Goal: Task Accomplishment & Management: Use online tool/utility

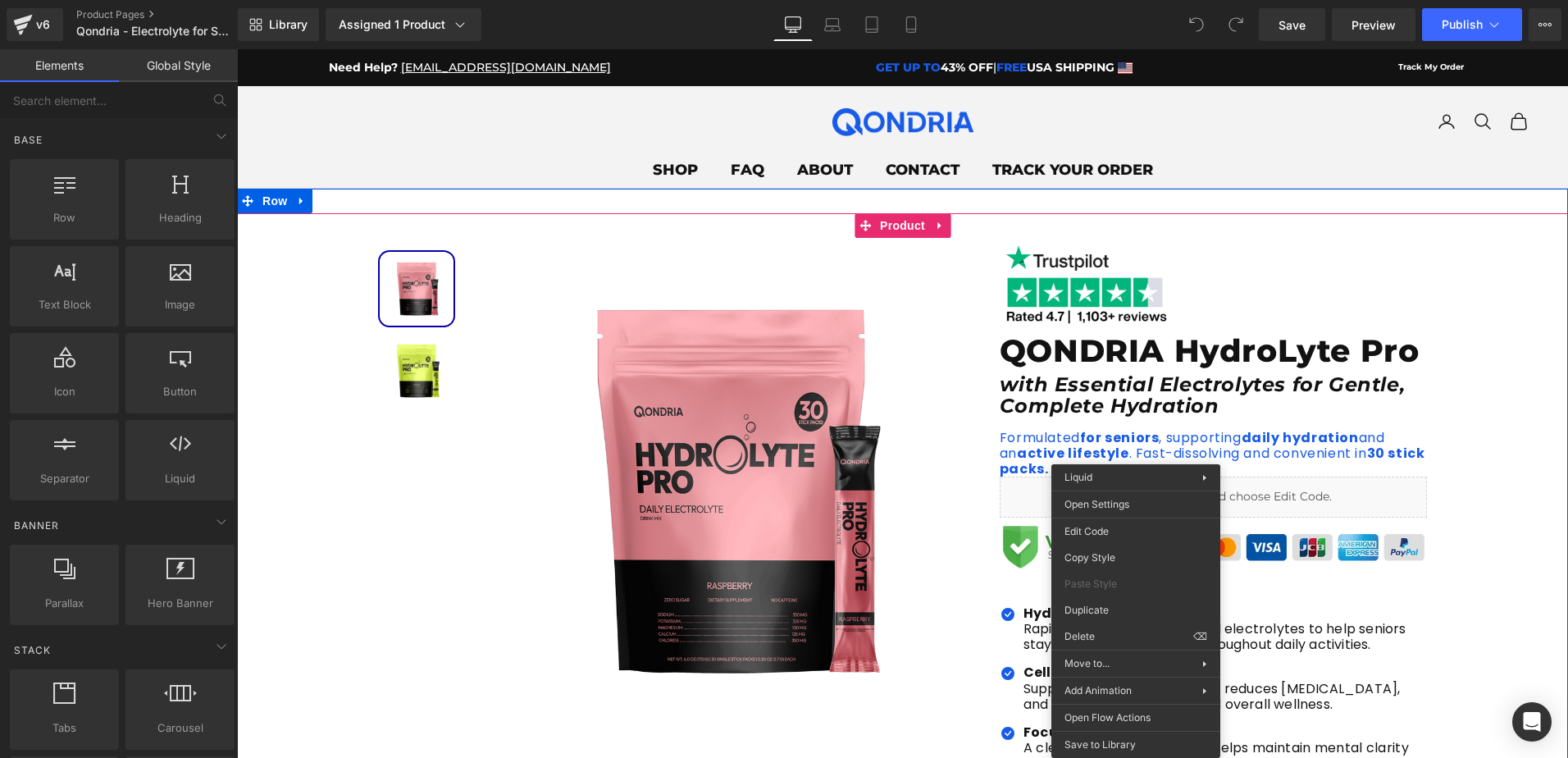
click at [1495, 450] on div "Sale Off (P) Image Image" at bounding box center [902, 665] width 1331 height 855
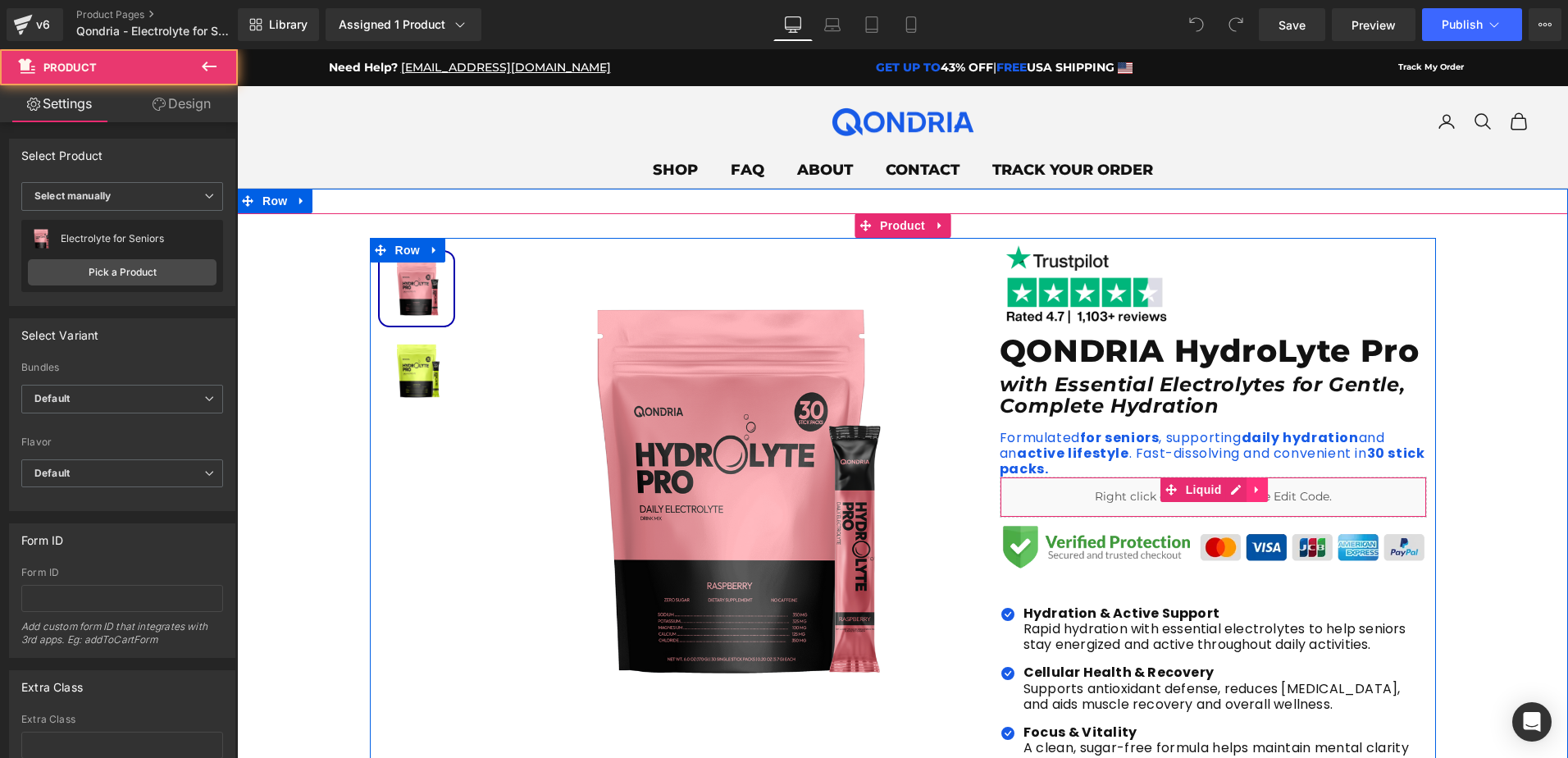
click at [1254, 487] on icon at bounding box center [1258, 489] width 12 height 12
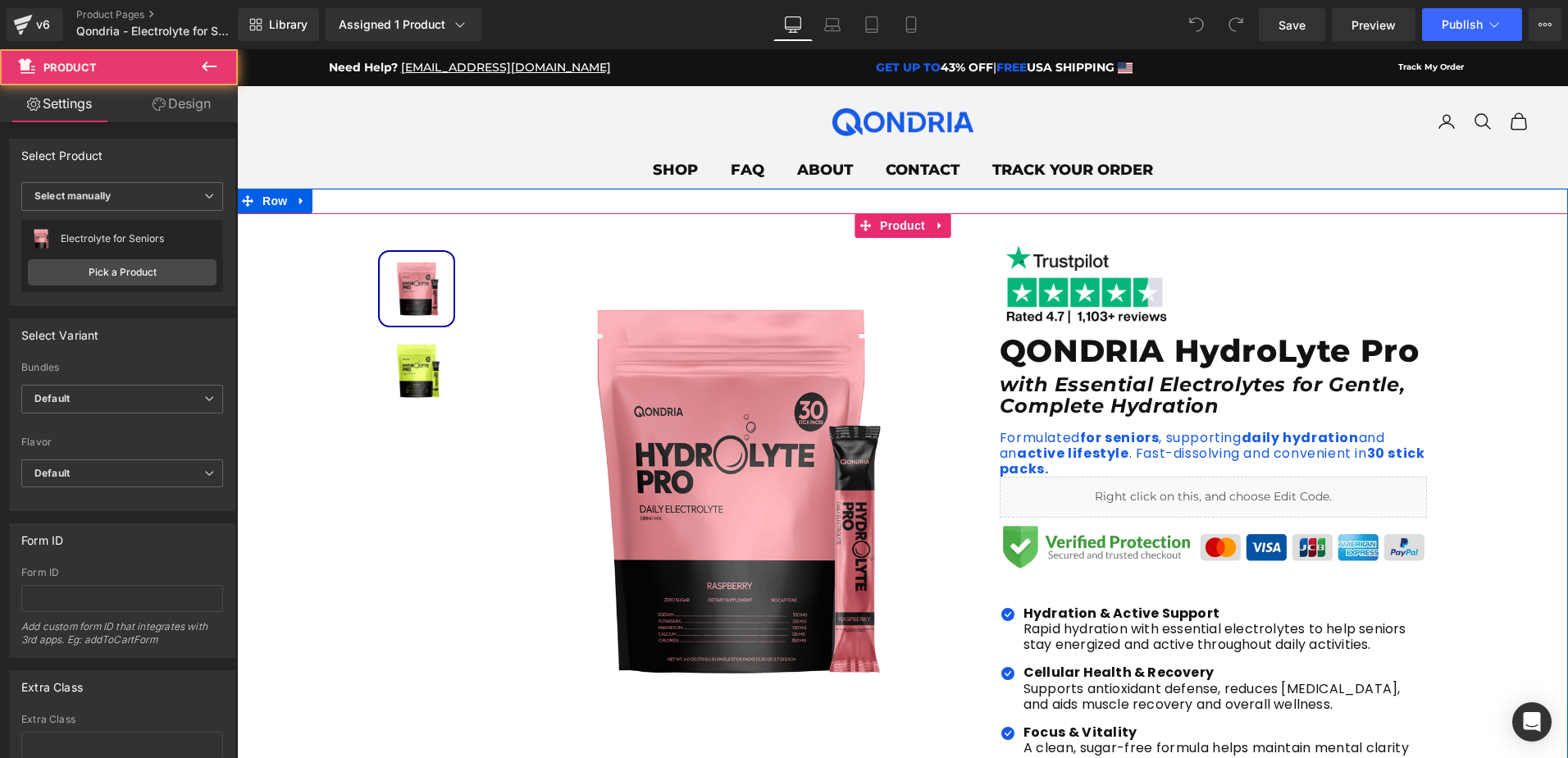
click at [1521, 464] on div "Sale Off (P) Image Image" at bounding box center [902, 665] width 1331 height 855
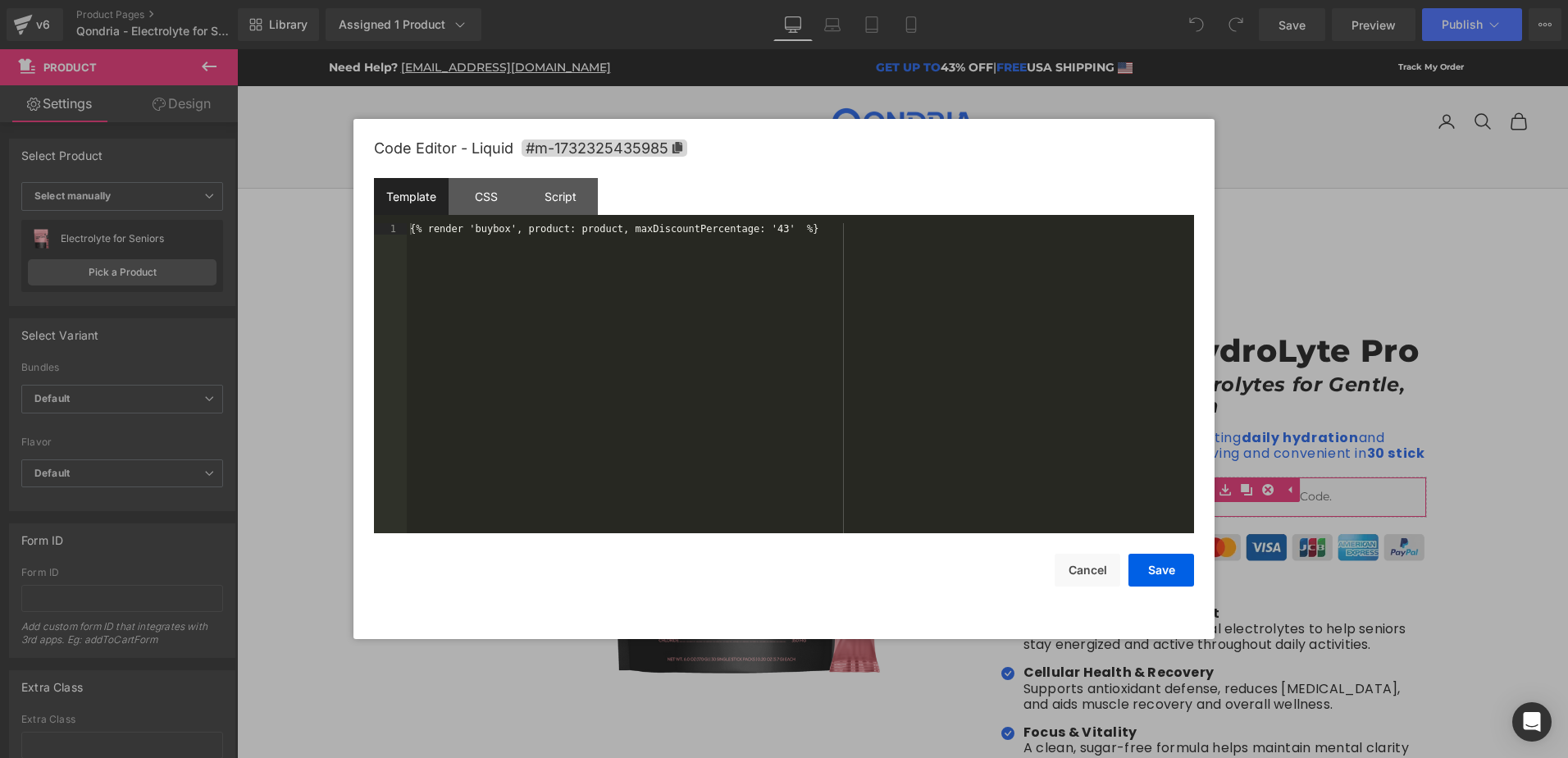
click at [1075, 0] on div "You are previewing how the will restyle your page. You can not edit Elements in…" at bounding box center [784, 0] width 1568 height 0
click at [490, 199] on div "CSS" at bounding box center [486, 196] width 75 height 36
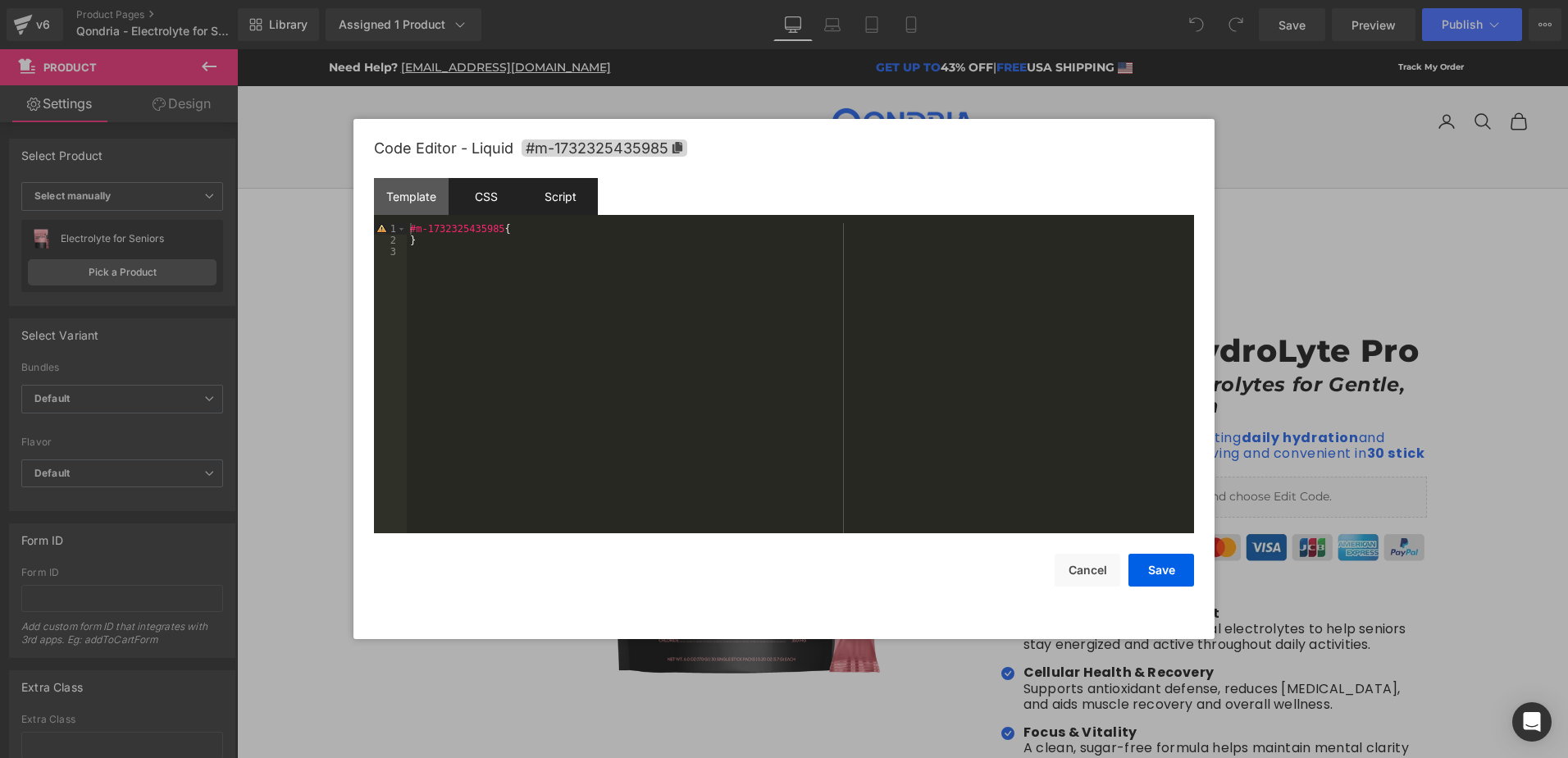
click at [551, 198] on div "Script" at bounding box center [561, 196] width 75 height 36
click at [449, 225] on div "( function ( jQuery ) { // var $module = jQuery('#m-1732325435985').children('.…" at bounding box center [800, 389] width 787 height 333
click at [457, 227] on div "( function ( jQuery ) { // var $module = jQuery('#m-1732325435985').children('.…" at bounding box center [800, 389] width 787 height 333
click at [1352, 230] on div at bounding box center [784, 379] width 1568 height 758
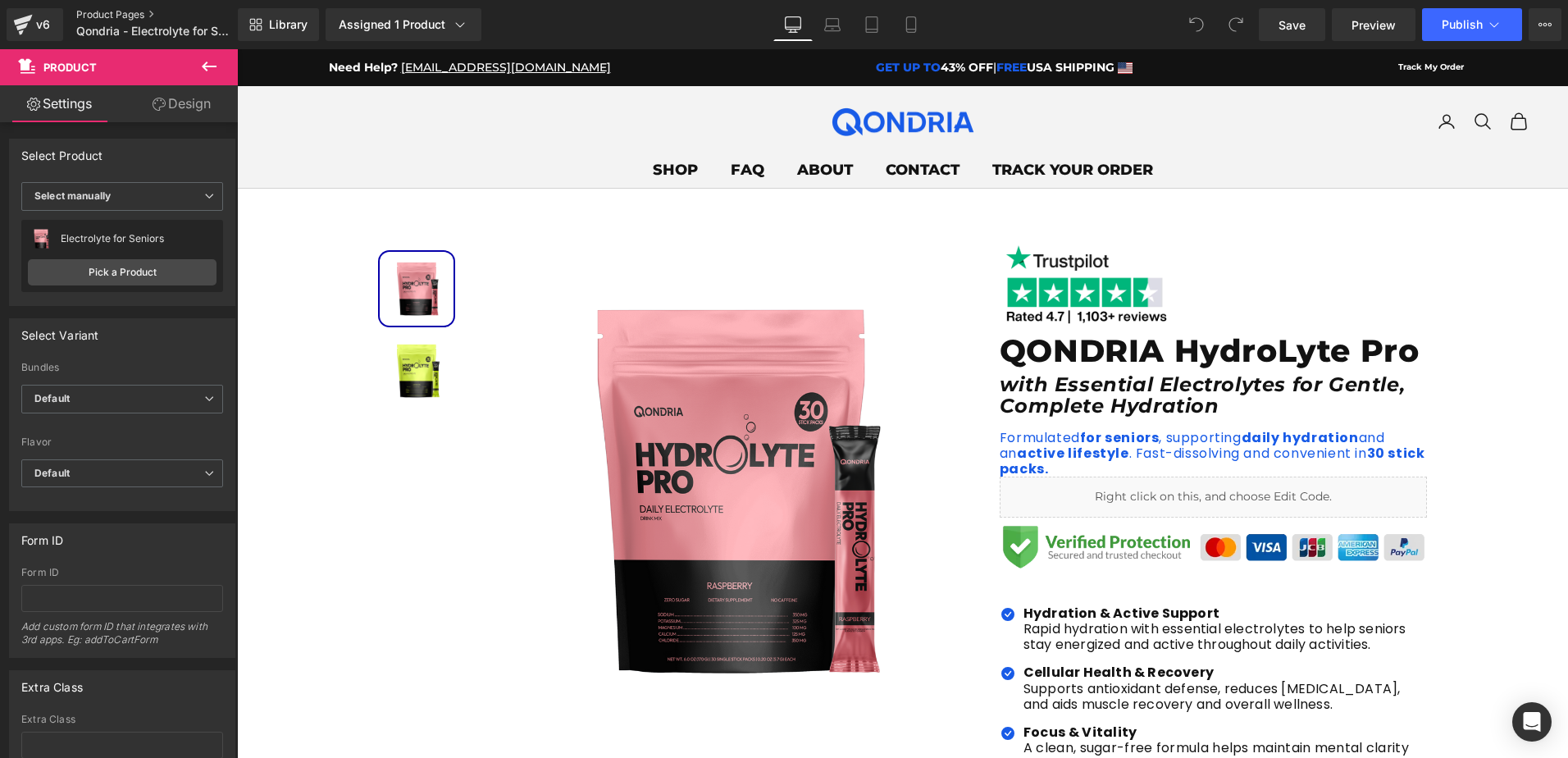
click at [99, 18] on link "Product Pages" at bounding box center [171, 15] width 189 height 13
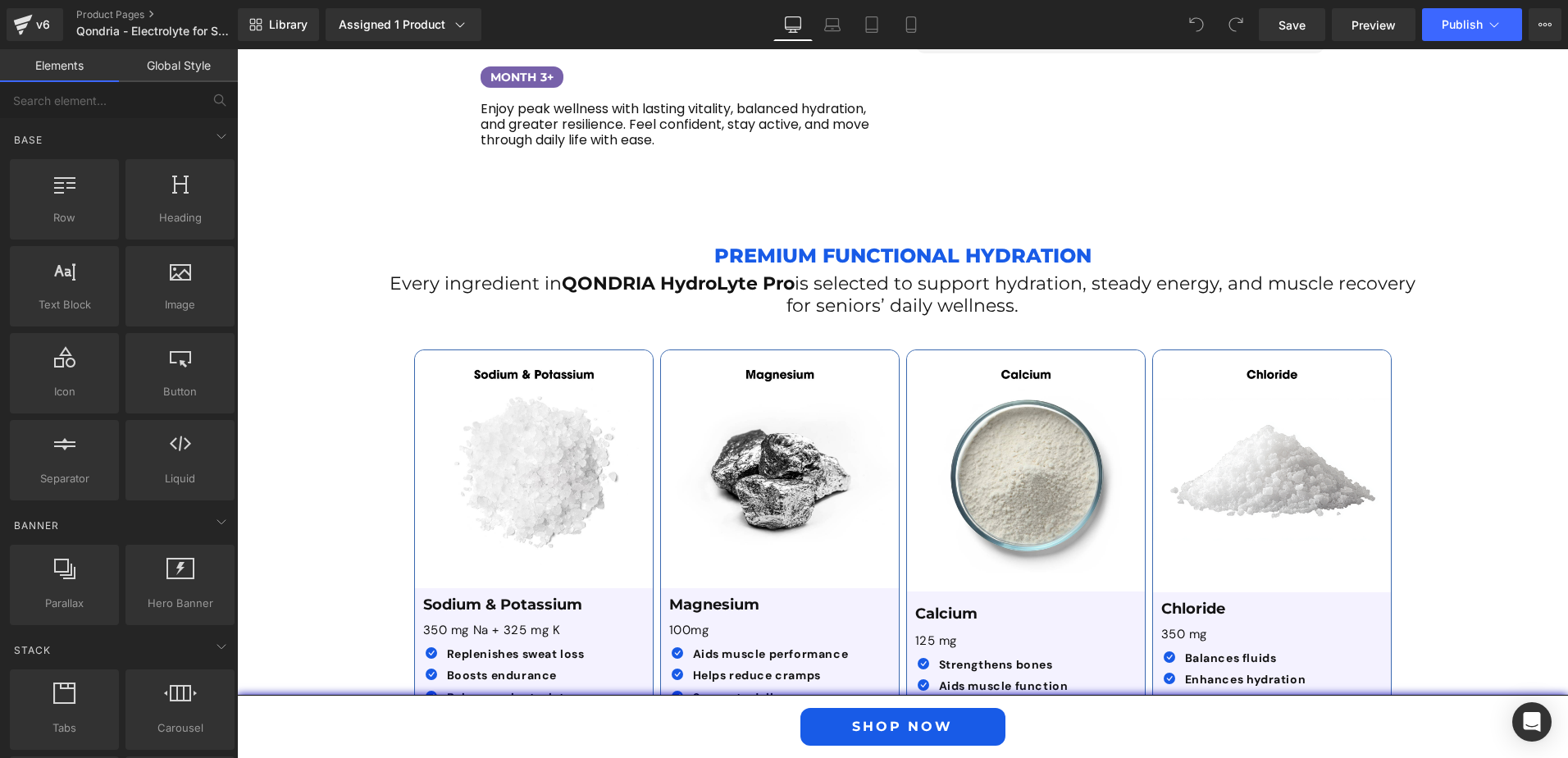
scroll to position [2706, 0]
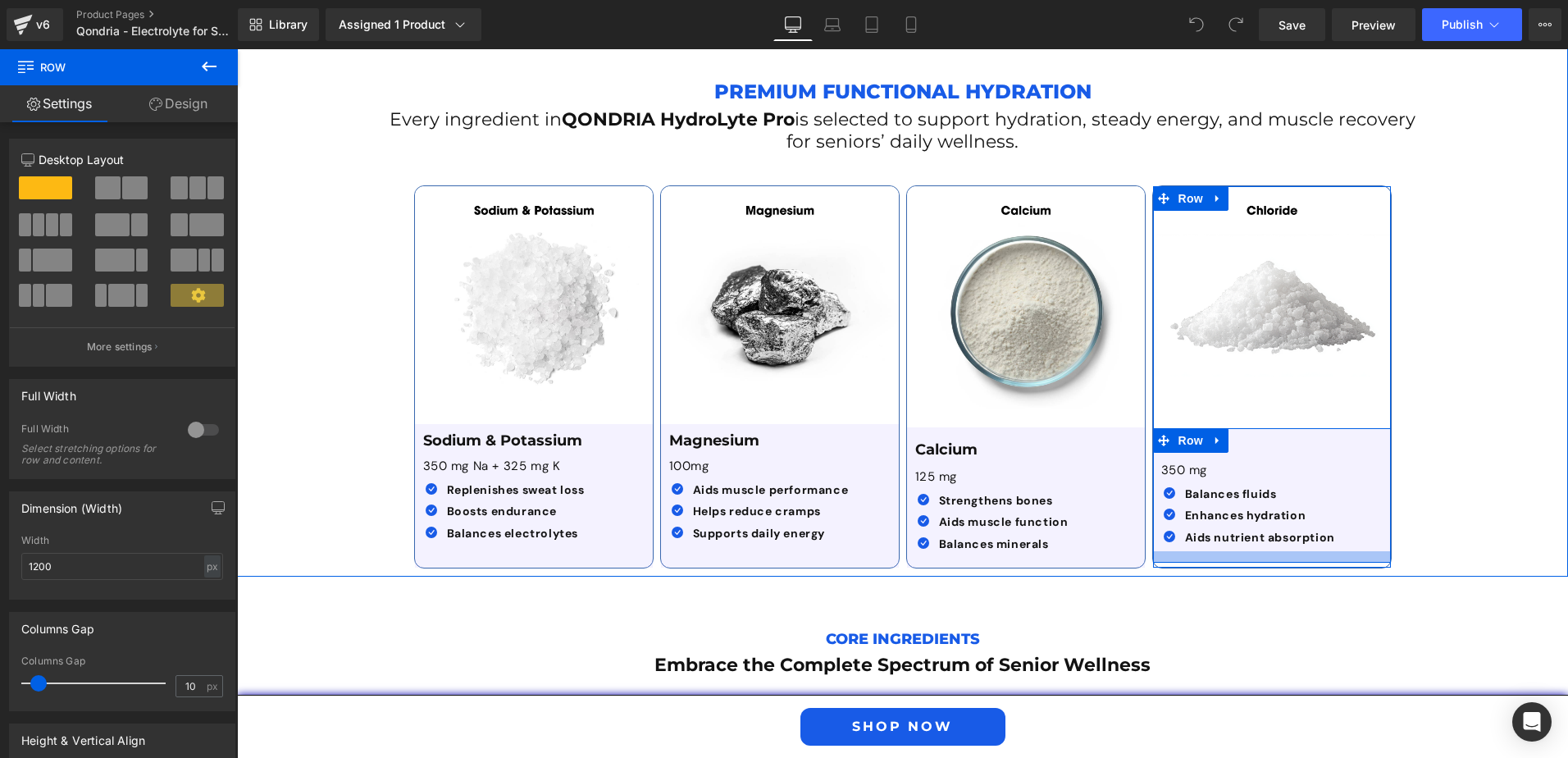
click at [1237, 551] on div at bounding box center [1272, 556] width 238 height 12
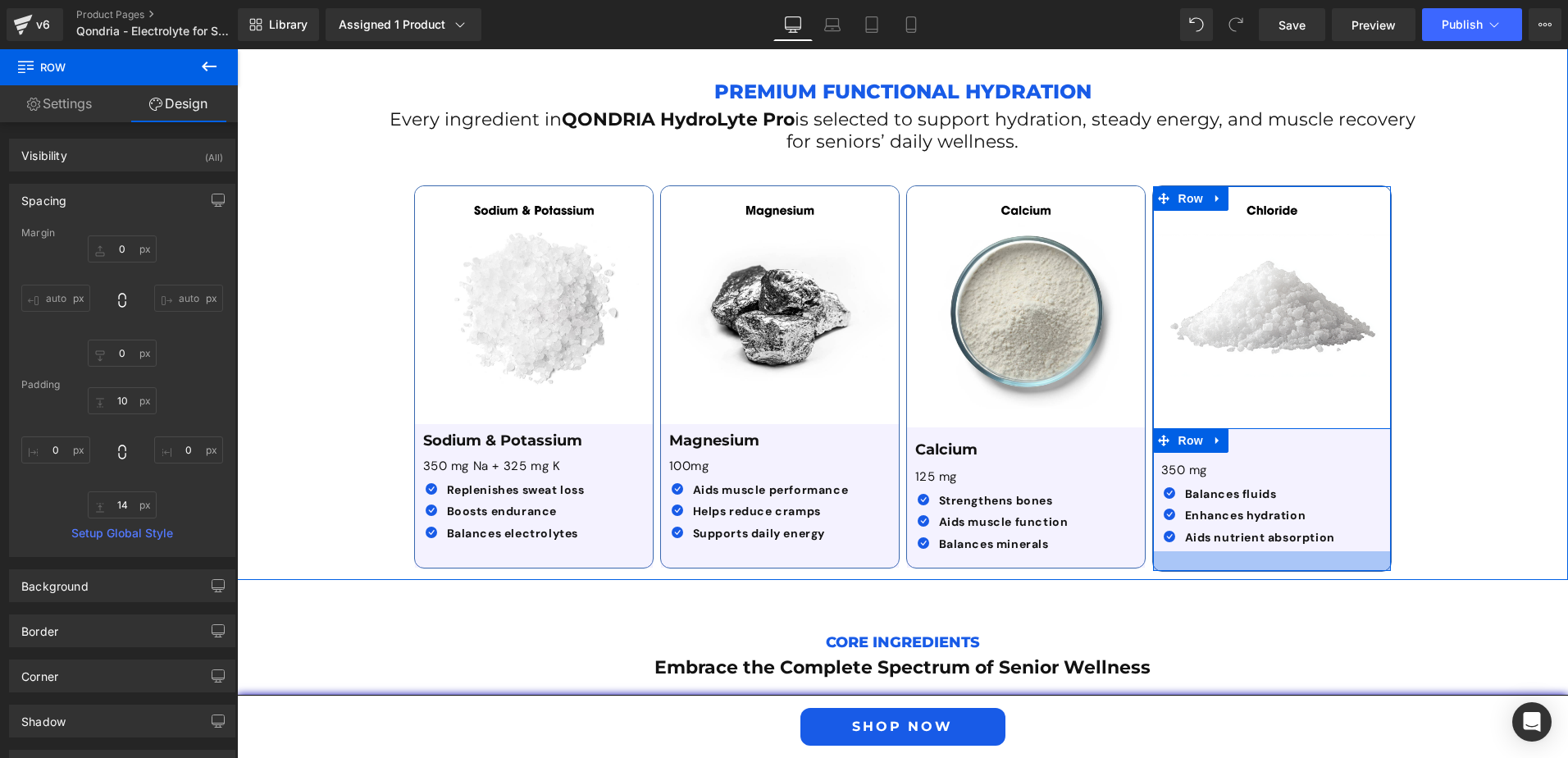
drag, startPoint x: 1235, startPoint y: 516, endPoint x: 1237, endPoint y: 525, distance: 9.2
click at [1237, 551] on div at bounding box center [1272, 561] width 238 height 20
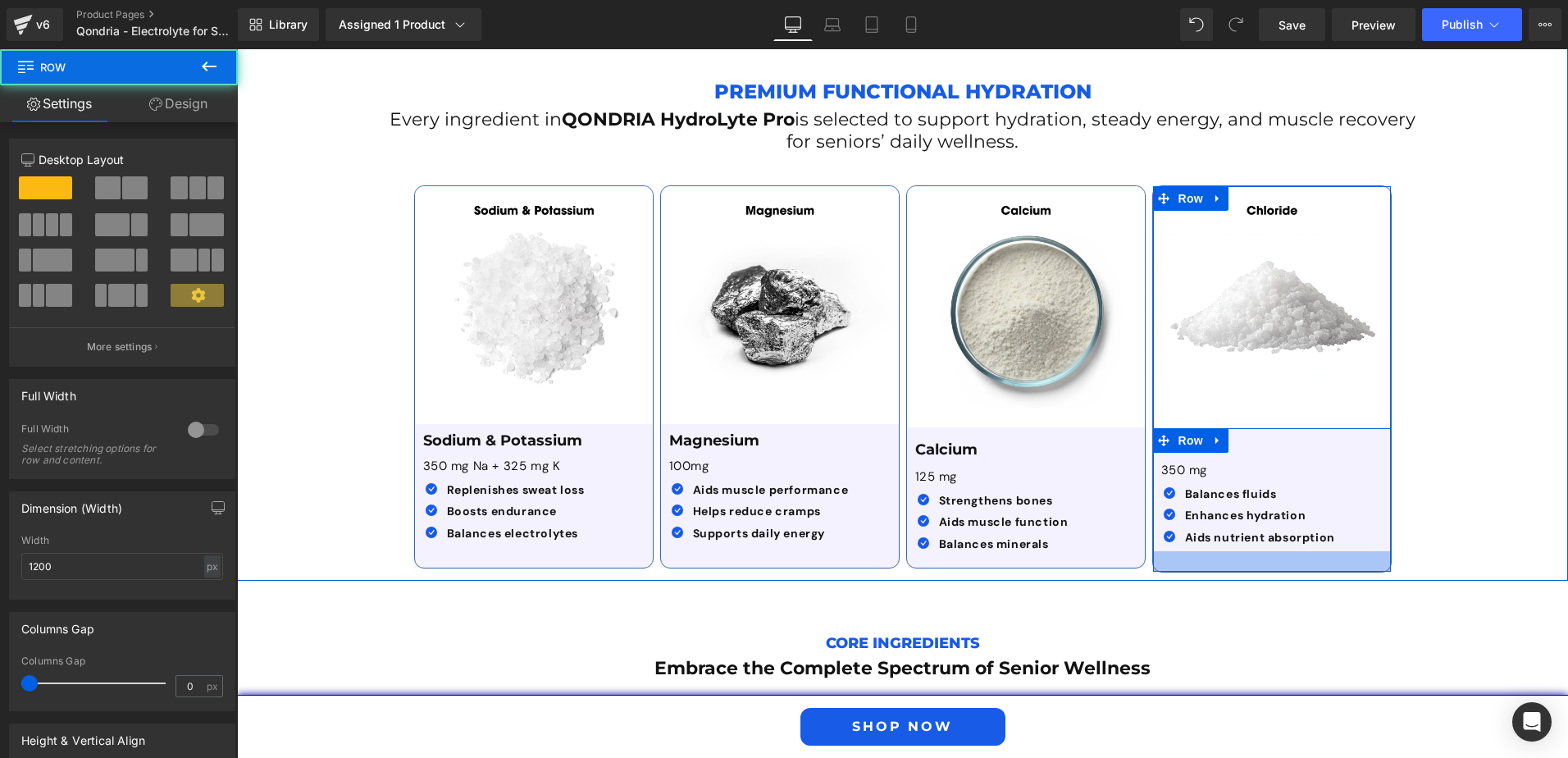
click at [1238, 524] on div "Image Chloride Text Block 350 mg Text Block Icon Balances fluids Text Block Ico…" at bounding box center [1272, 379] width 239 height 387
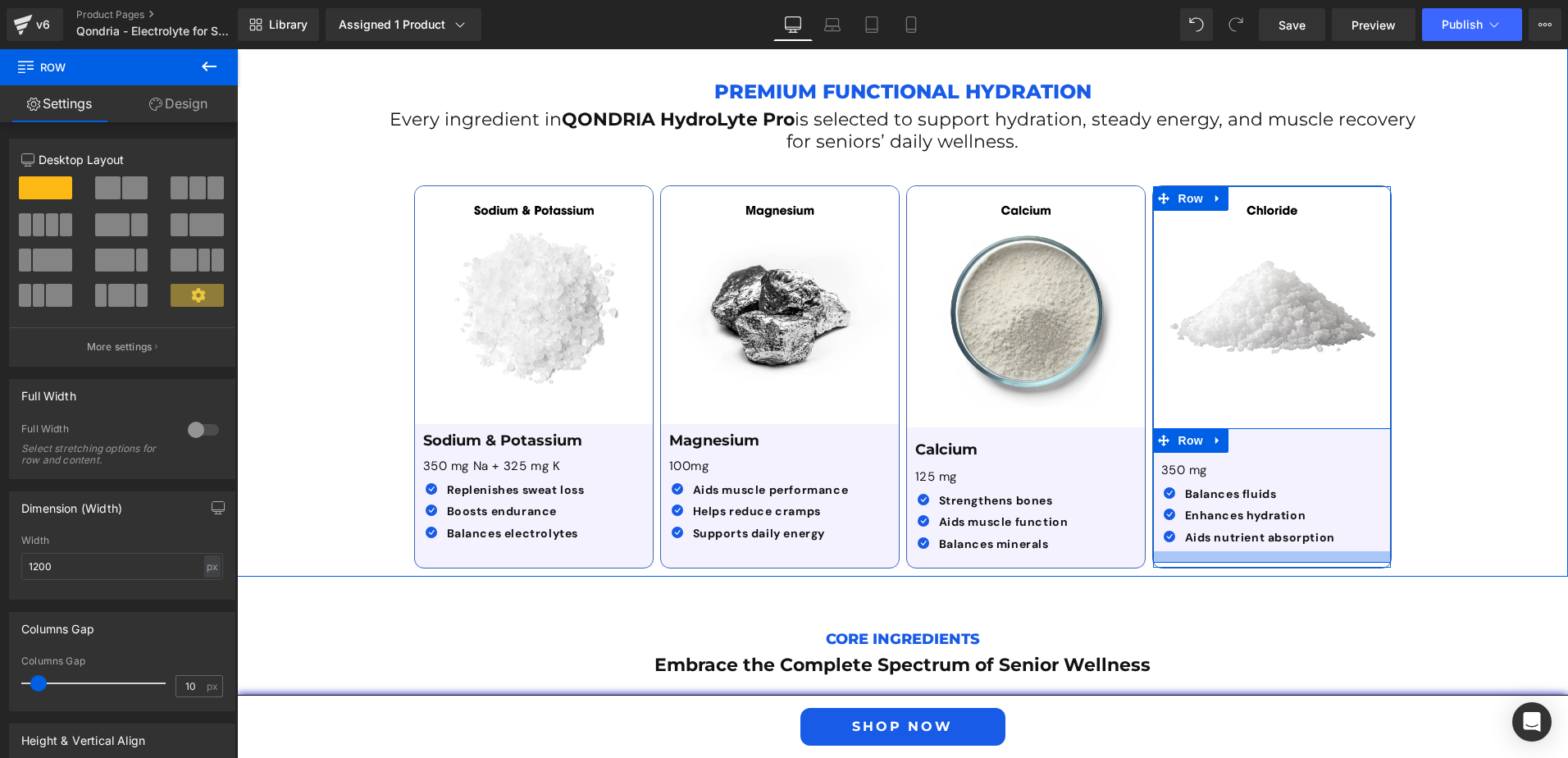
drag, startPoint x: 1238, startPoint y: 524, endPoint x: 1240, endPoint y: 515, distance: 9.2
click at [1240, 551] on div at bounding box center [1272, 556] width 238 height 12
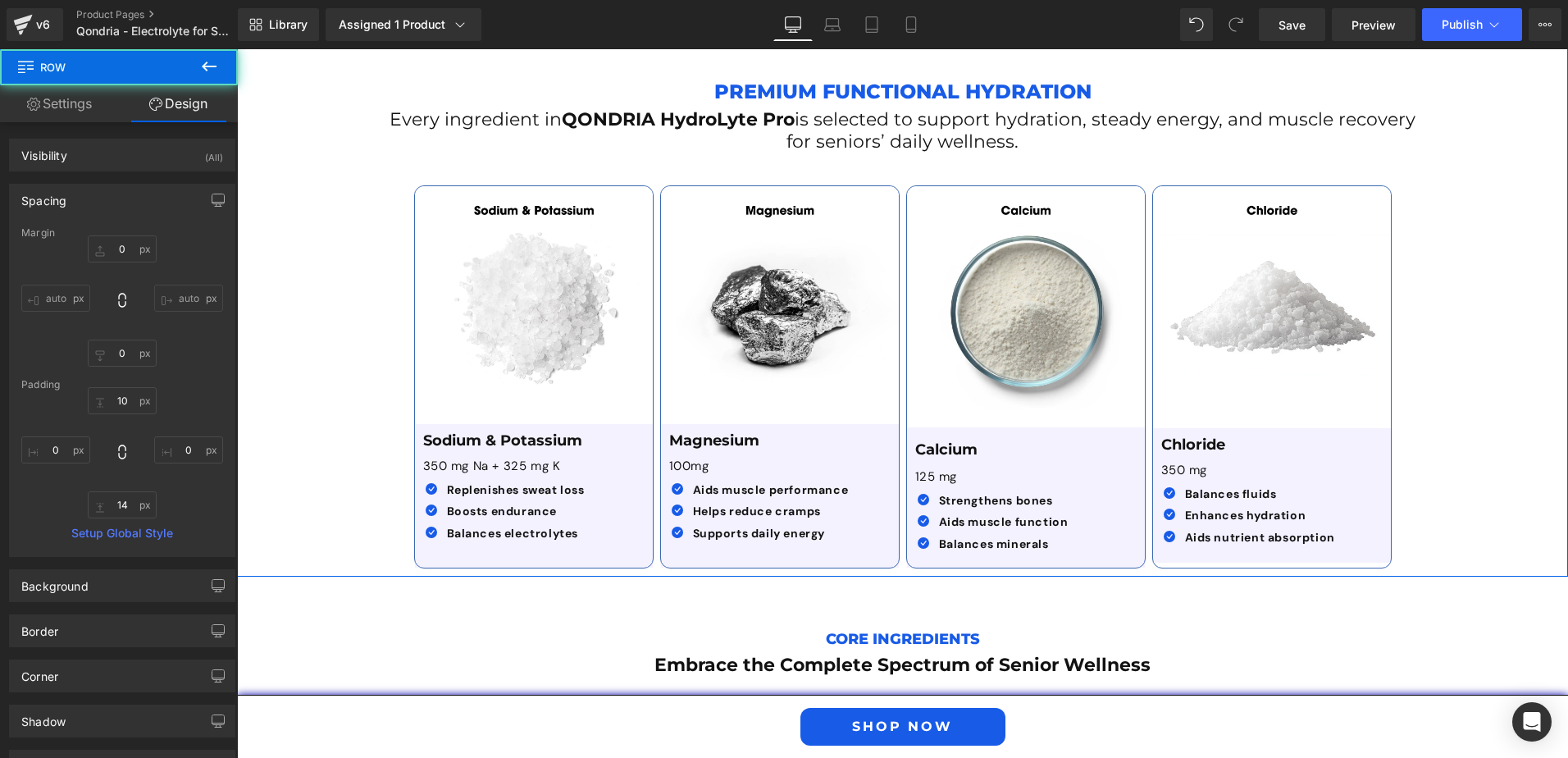
click at [1399, 512] on div "Premium Functional Hydration Text Block Every ingredient in QONDRIA HydroLyte P…" at bounding box center [902, 313] width 1331 height 527
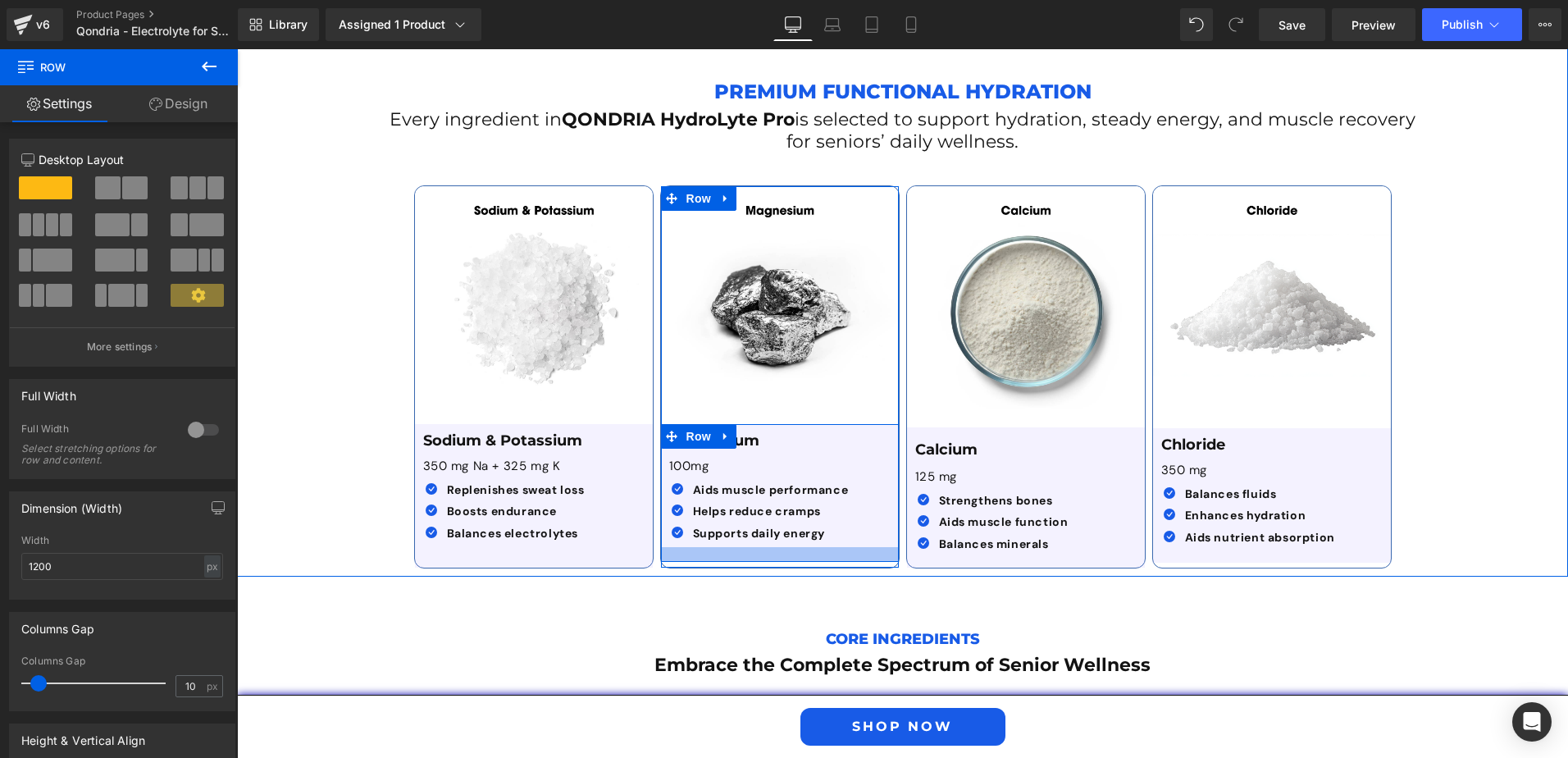
click at [726, 547] on div at bounding box center [780, 555] width 238 height 15
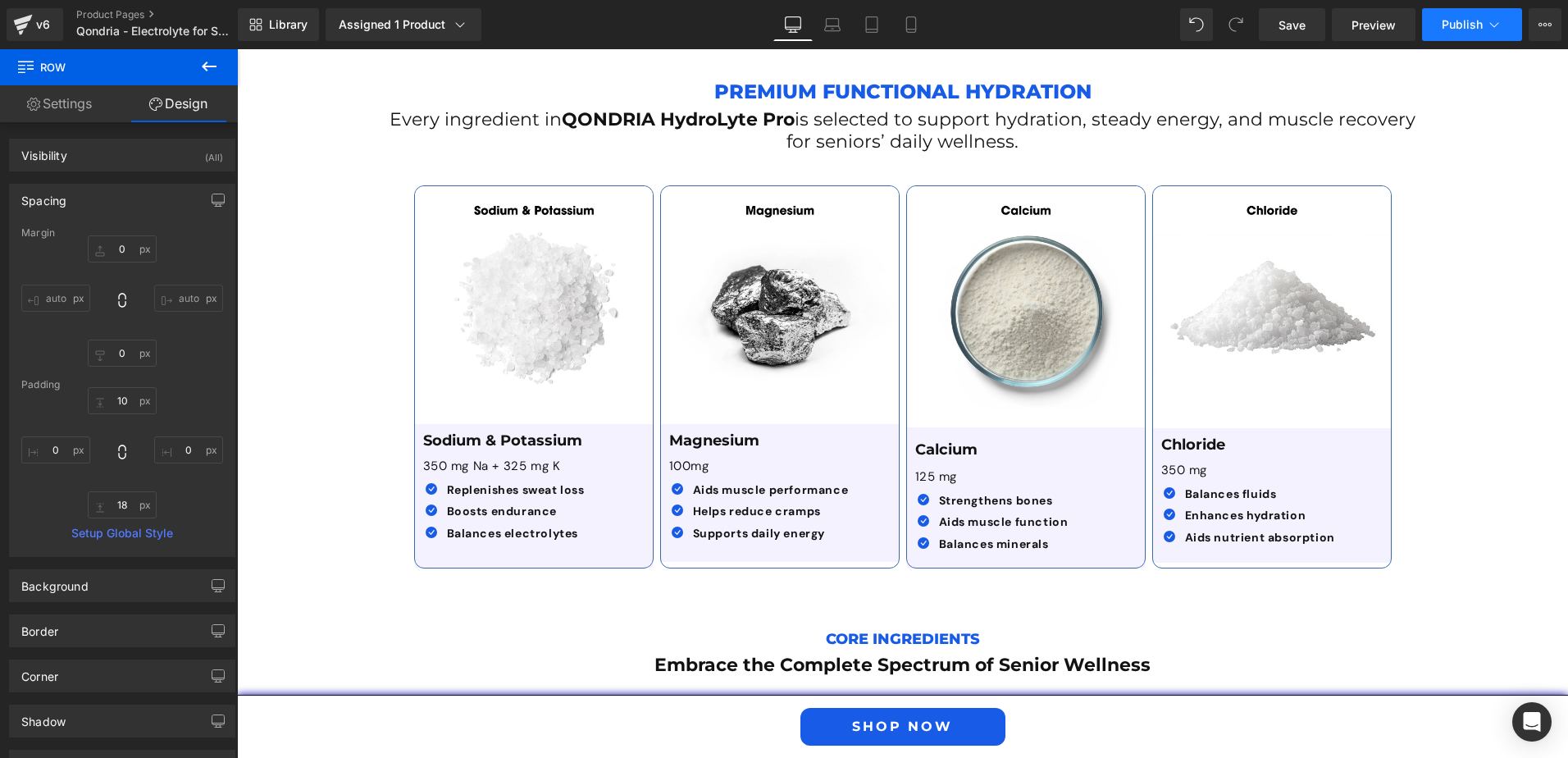
click at [1465, 30] on span "Publish" at bounding box center [1461, 25] width 41 height 13
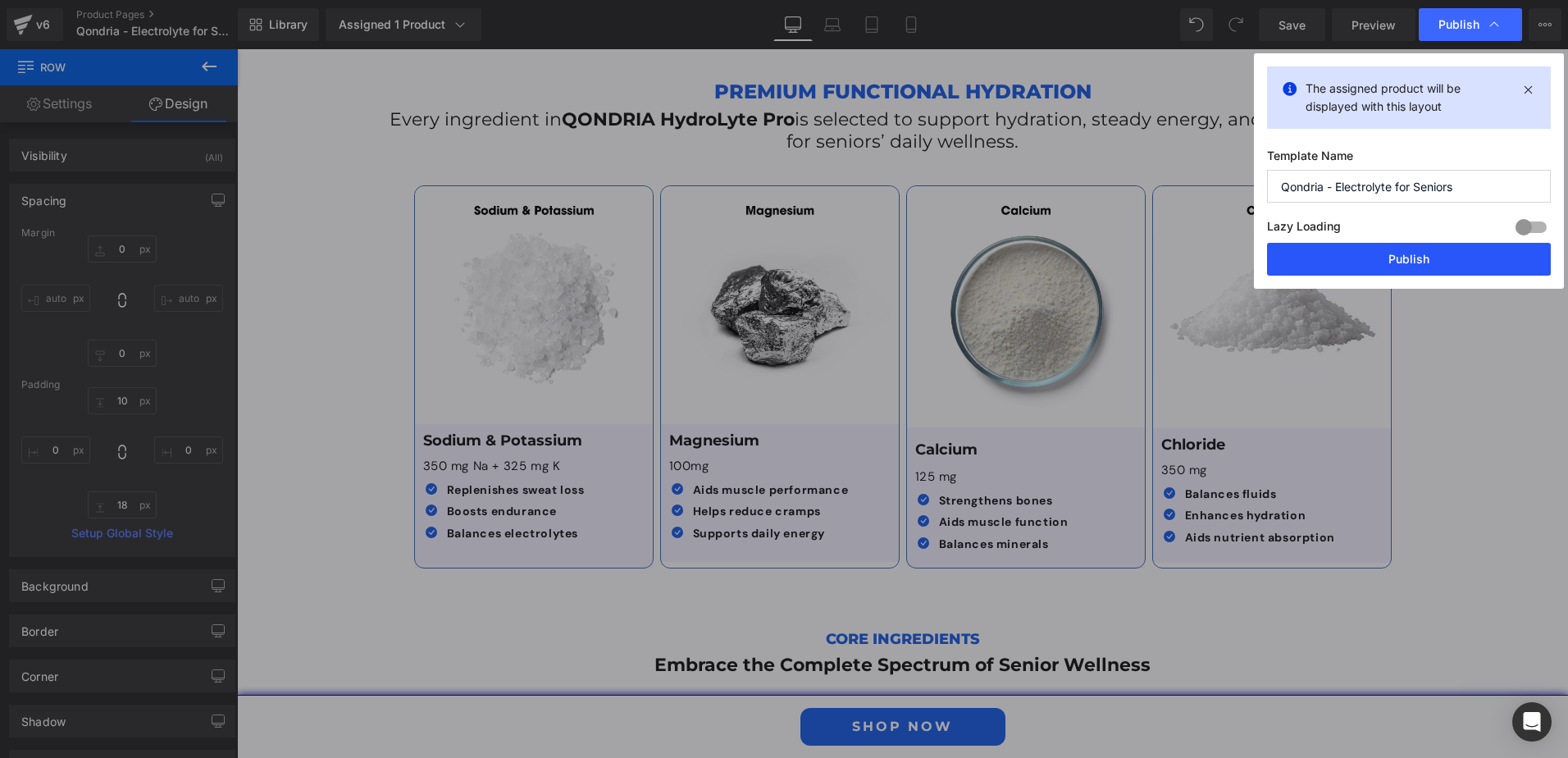
click at [1406, 255] on button "Publish" at bounding box center [1408, 259] width 284 height 33
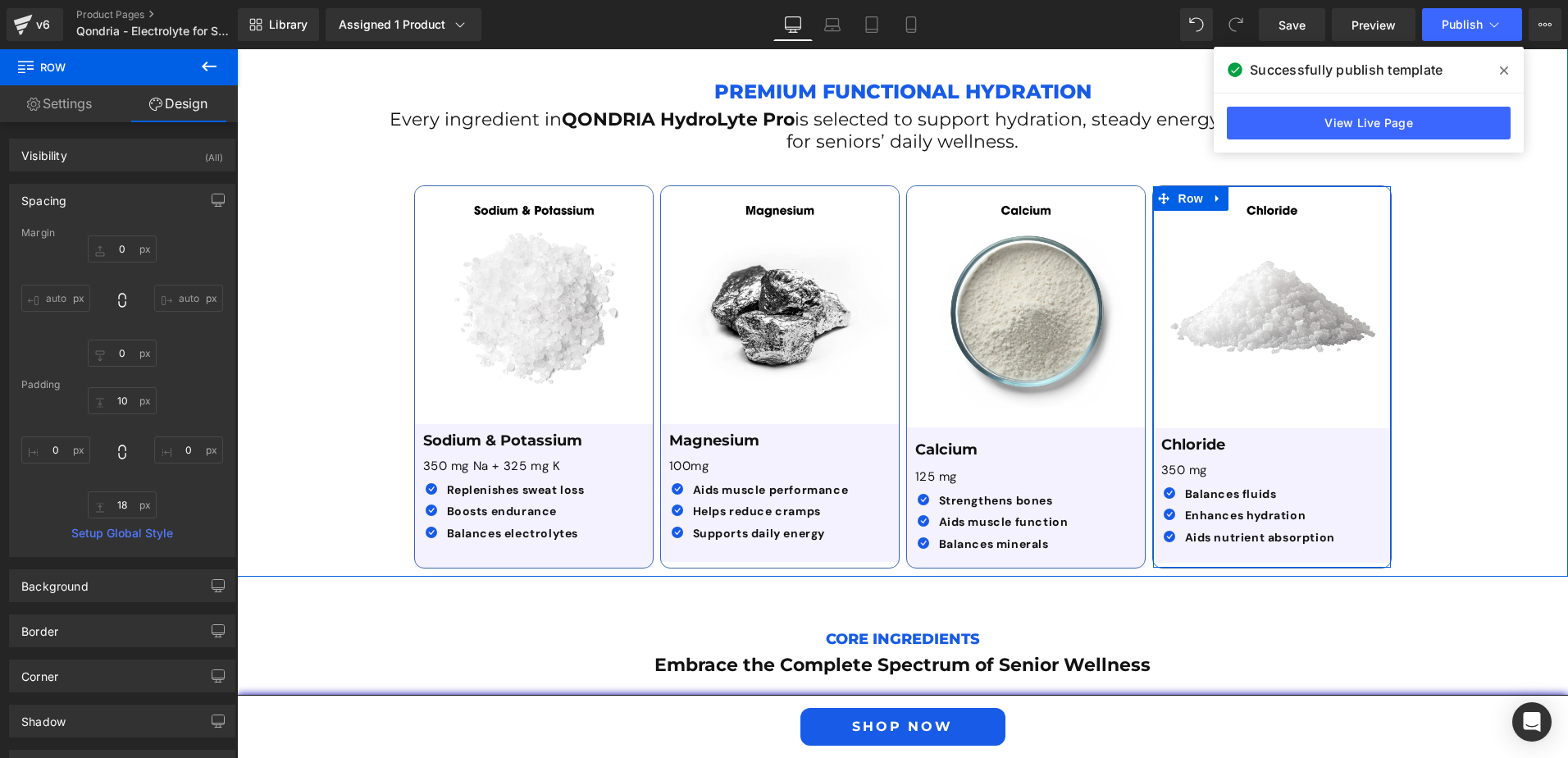
scroll to position [2788, 0]
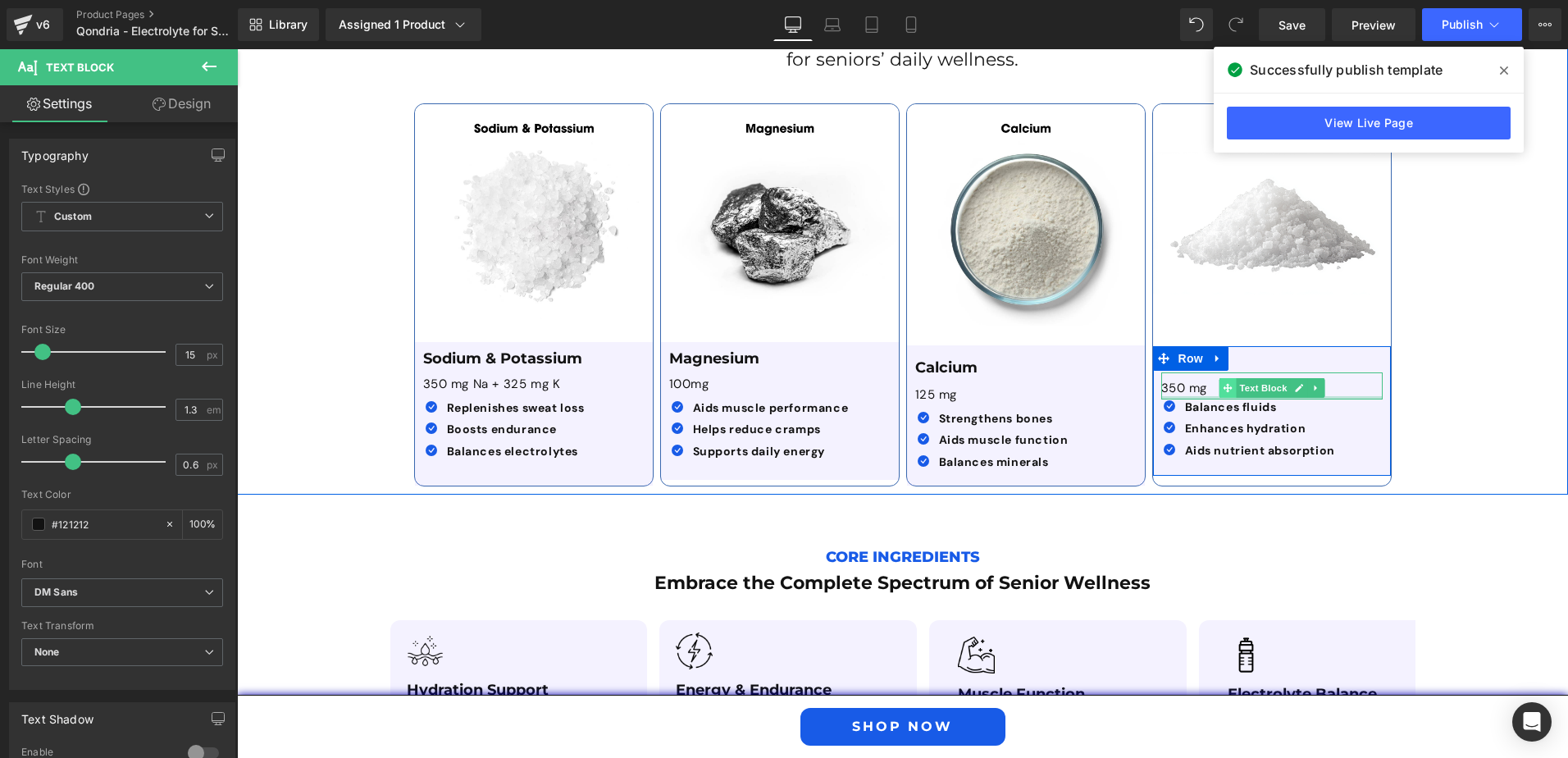
click at [1221, 372] on div "350 mg Text Block" at bounding box center [1272, 386] width 222 height 28
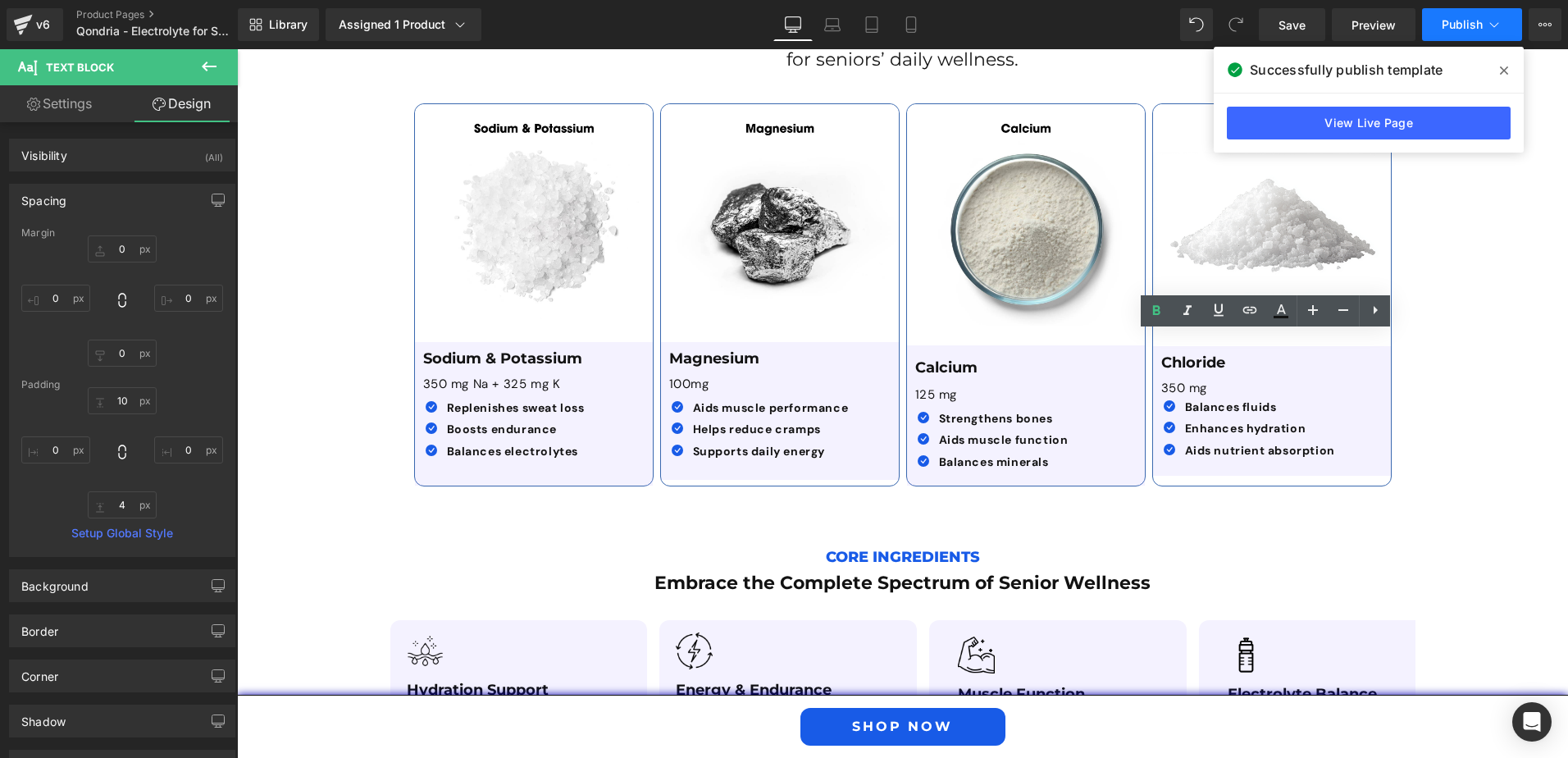
click at [1449, 36] on button "Publish" at bounding box center [1472, 25] width 100 height 33
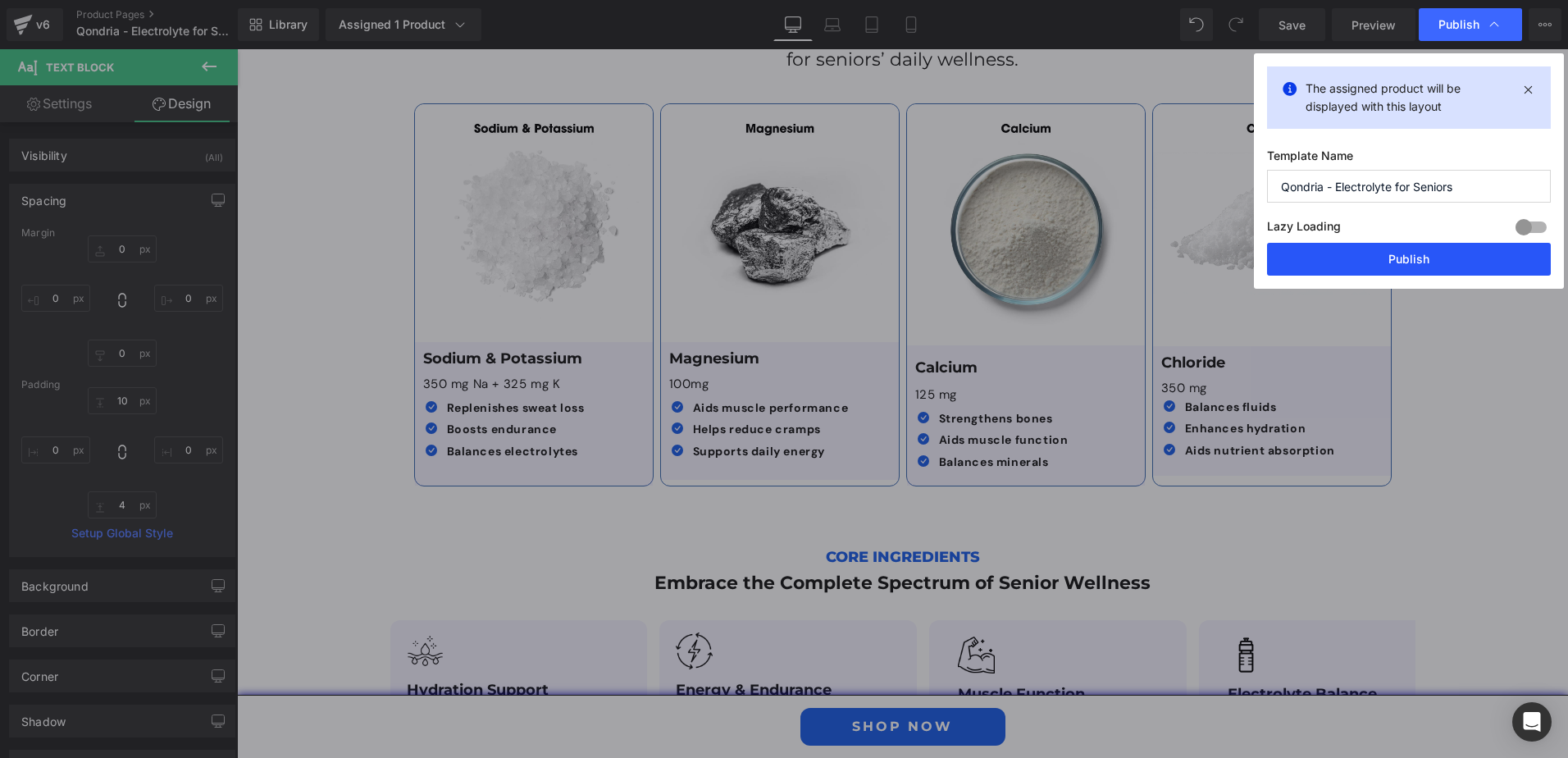
click at [1400, 244] on div "The assigned product will be displayed with this layout Template Name Qondria -…" at bounding box center [1409, 171] width 310 height 235
drag, startPoint x: 1161, startPoint y: 205, endPoint x: 1398, endPoint y: 254, distance: 242.0
click at [1398, 254] on button "Publish" at bounding box center [1408, 259] width 284 height 33
